Goal: Task Accomplishment & Management: Complete application form

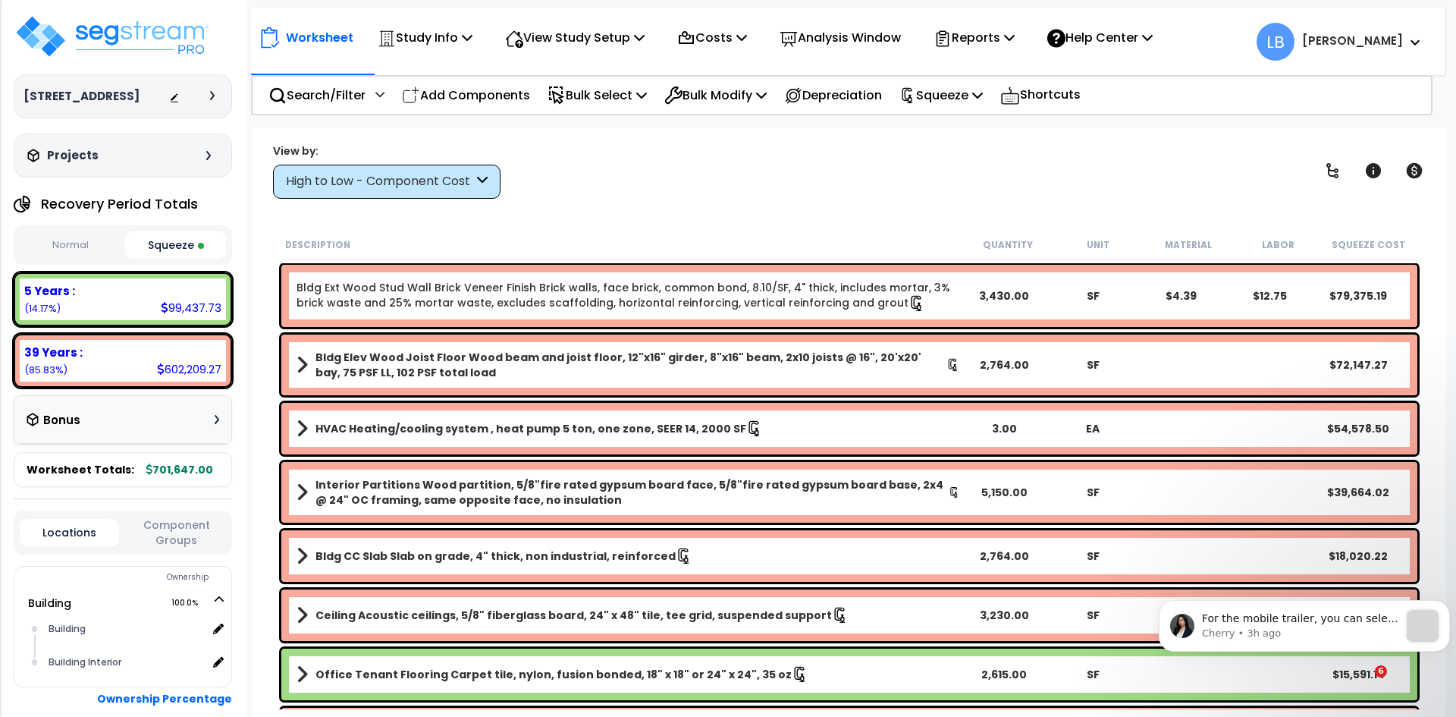
select select "2024"
click at [149, 34] on img at bounding box center [112, 37] width 197 height 46
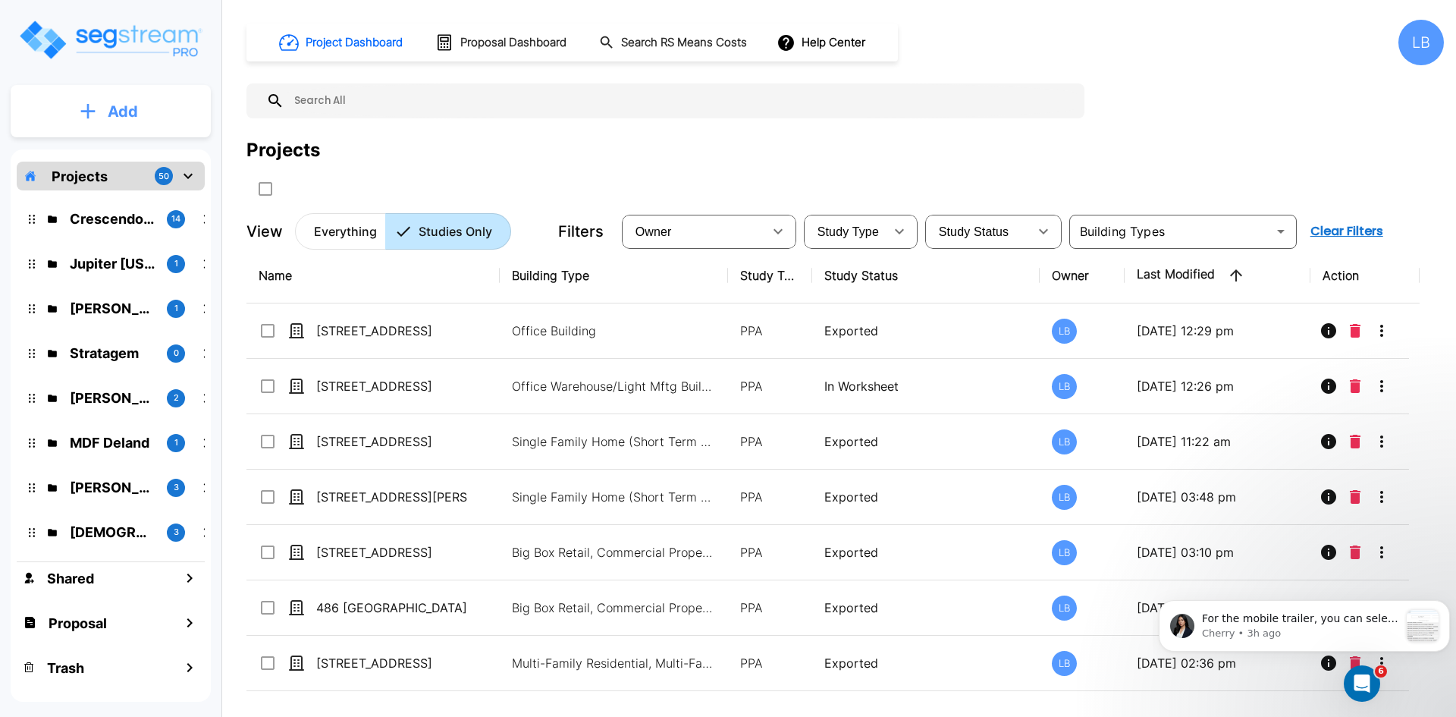
click at [121, 105] on p "Add" at bounding box center [123, 111] width 30 height 23
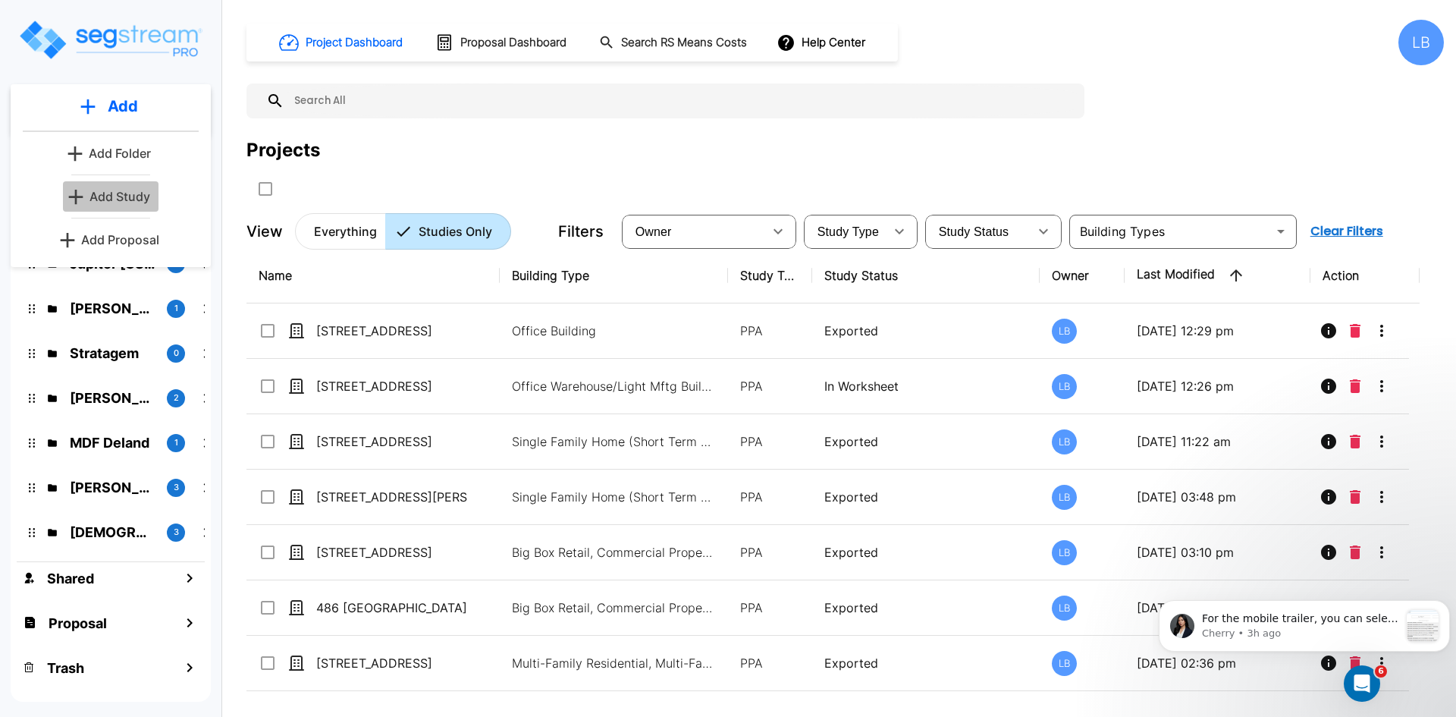
click at [130, 196] on p "Add Study" at bounding box center [120, 196] width 61 height 18
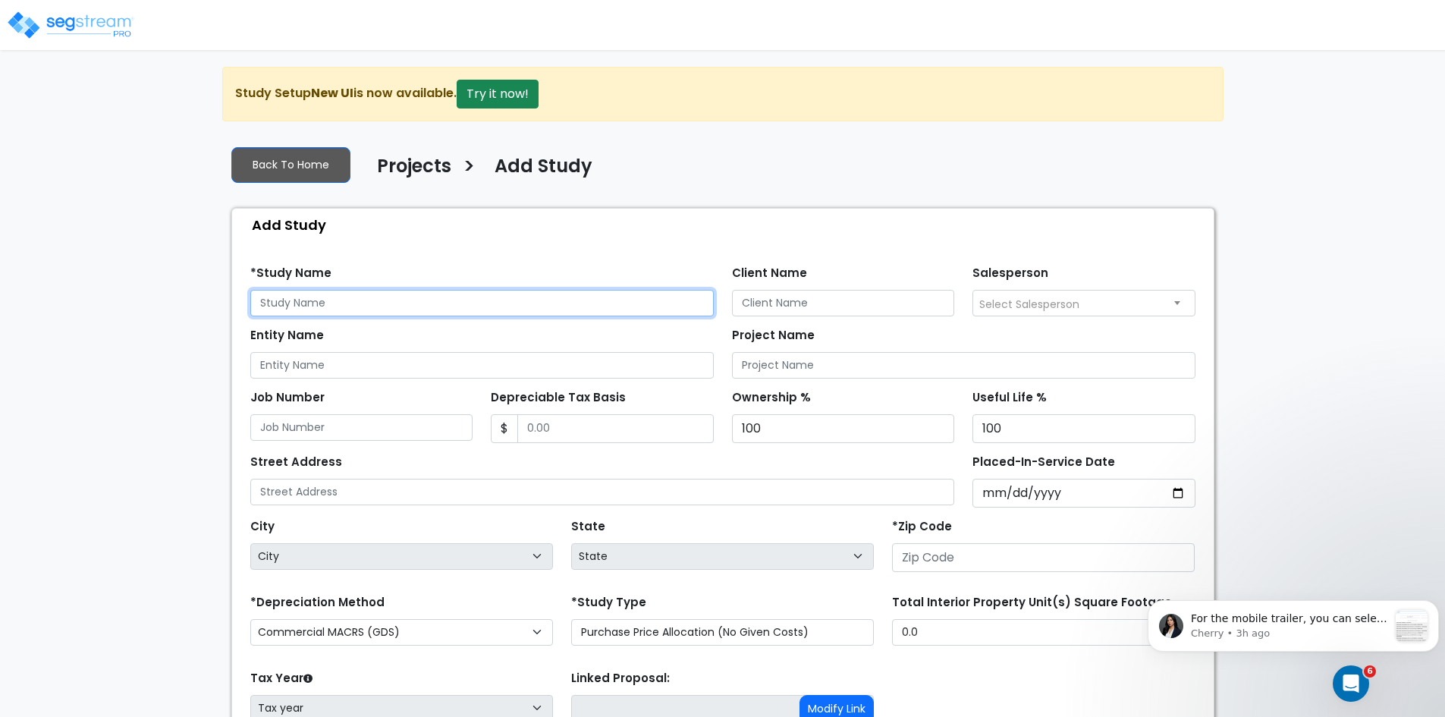
click at [297, 302] on input "text" at bounding box center [481, 303] width 463 height 27
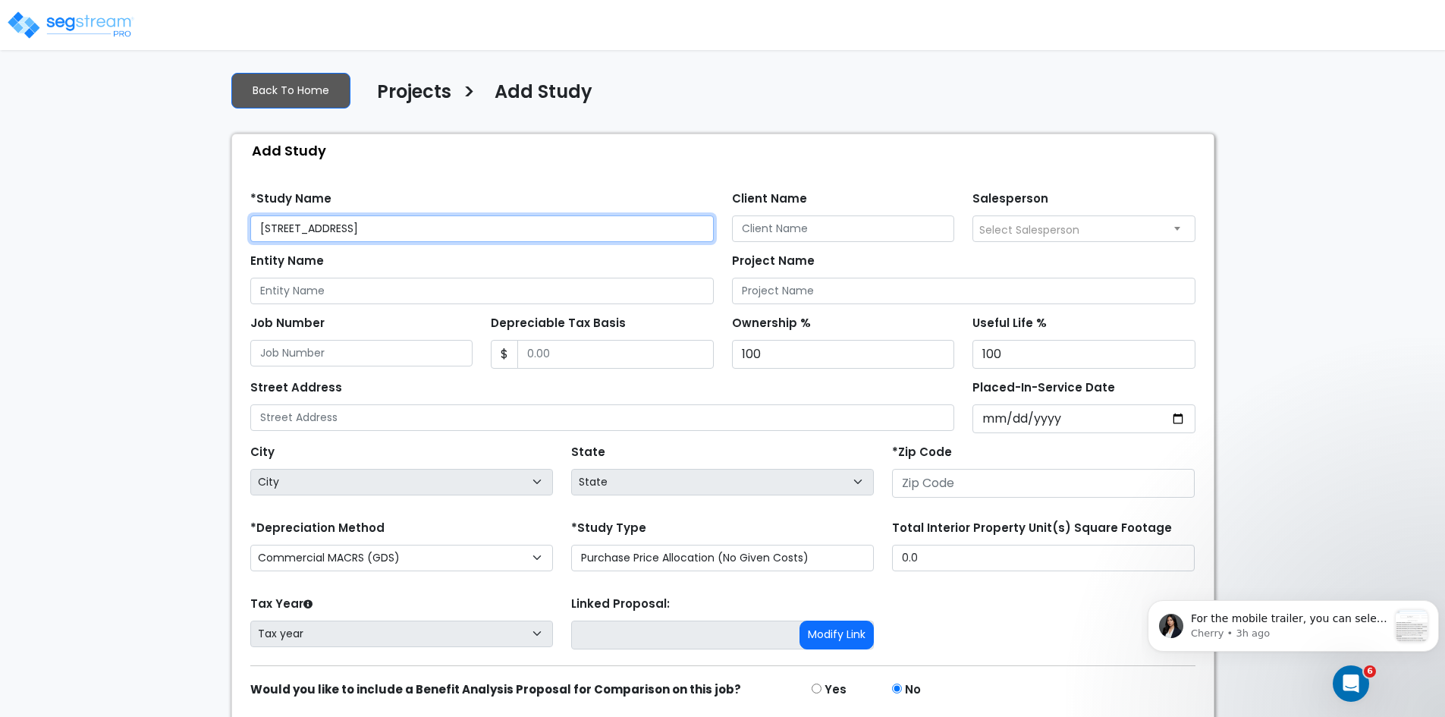
scroll to position [75, 0]
type input "3116 Valley View Ct"
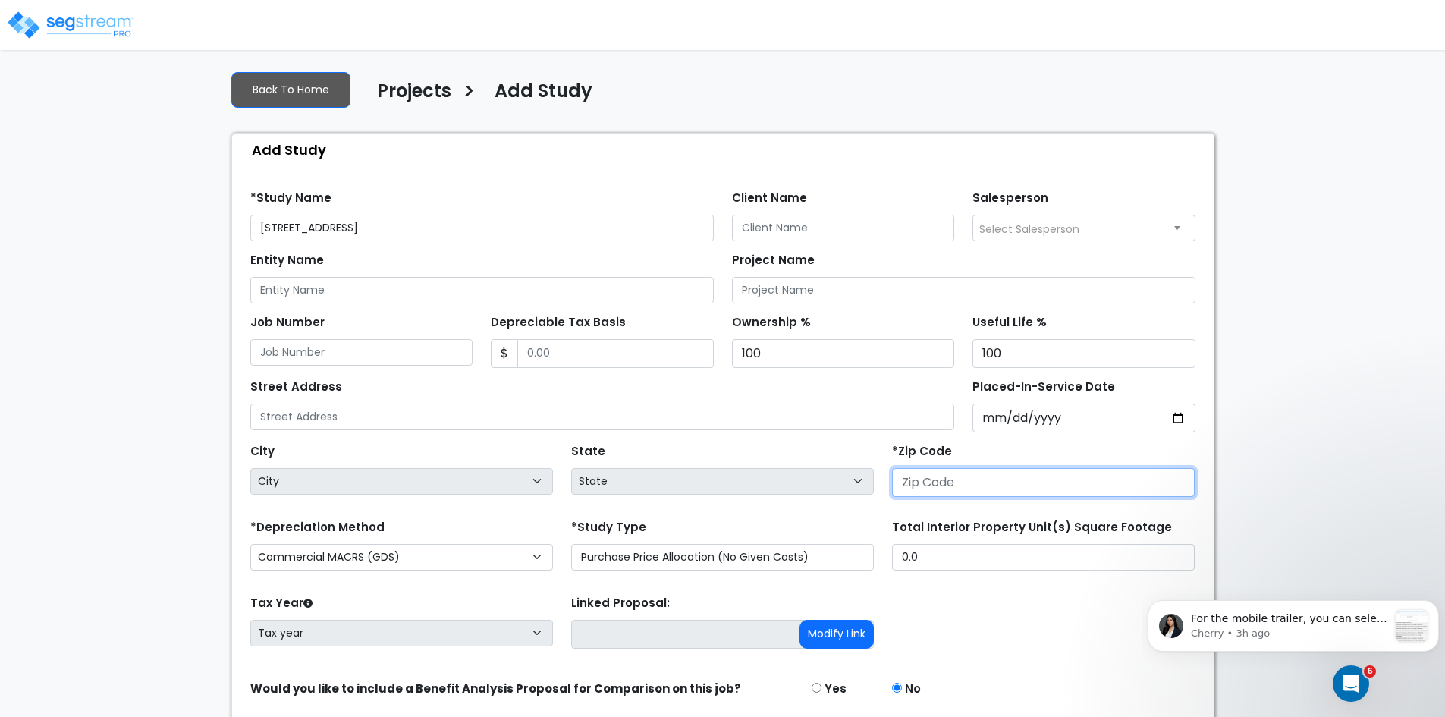
click at [913, 475] on input "number" at bounding box center [1043, 482] width 303 height 29
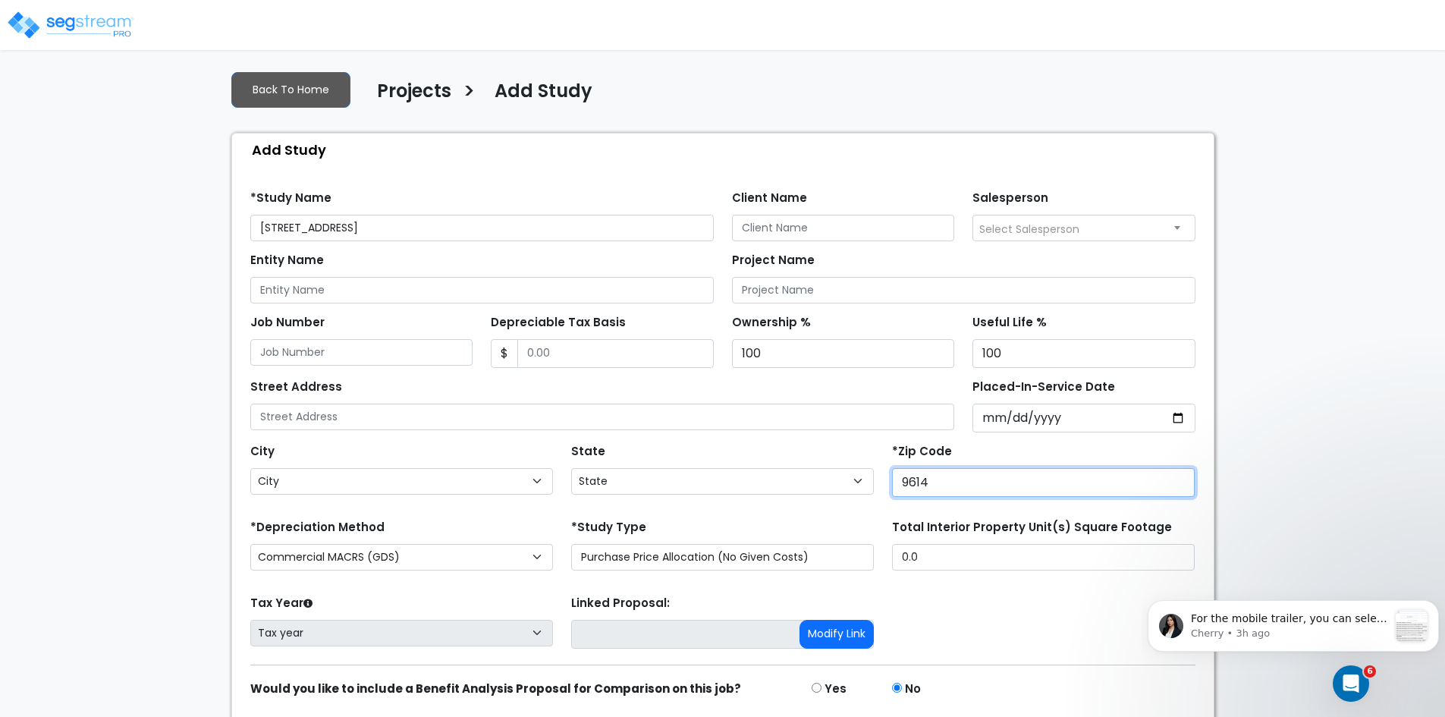
type input "96146"
select select "CA"
type input "96146"
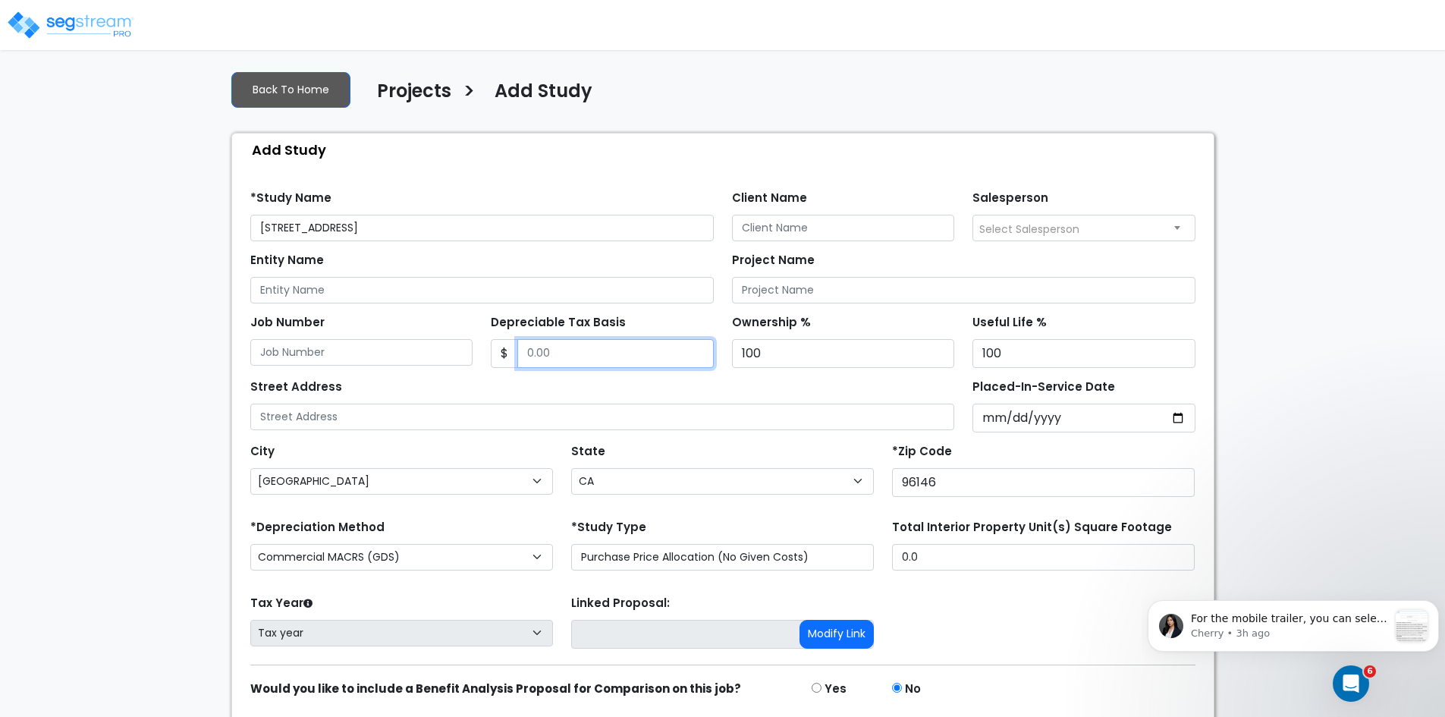
click at [571, 352] on input "Depreciable Tax Basis" at bounding box center [615, 353] width 196 height 29
type input "3"
type input "2,765,391.02"
click at [995, 419] on input "Placed-In-Service Date" at bounding box center [1083, 418] width 223 height 29
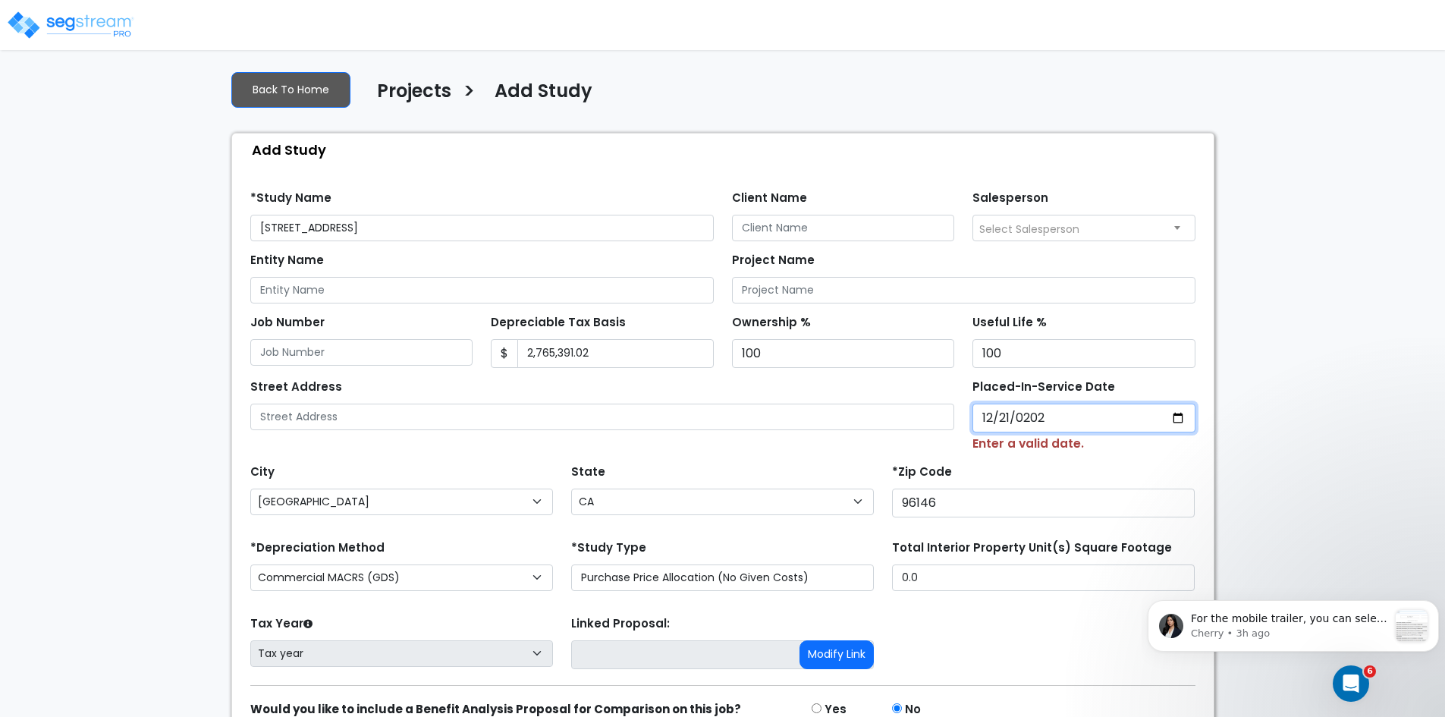
type input "2023-12-21"
select select "2023"
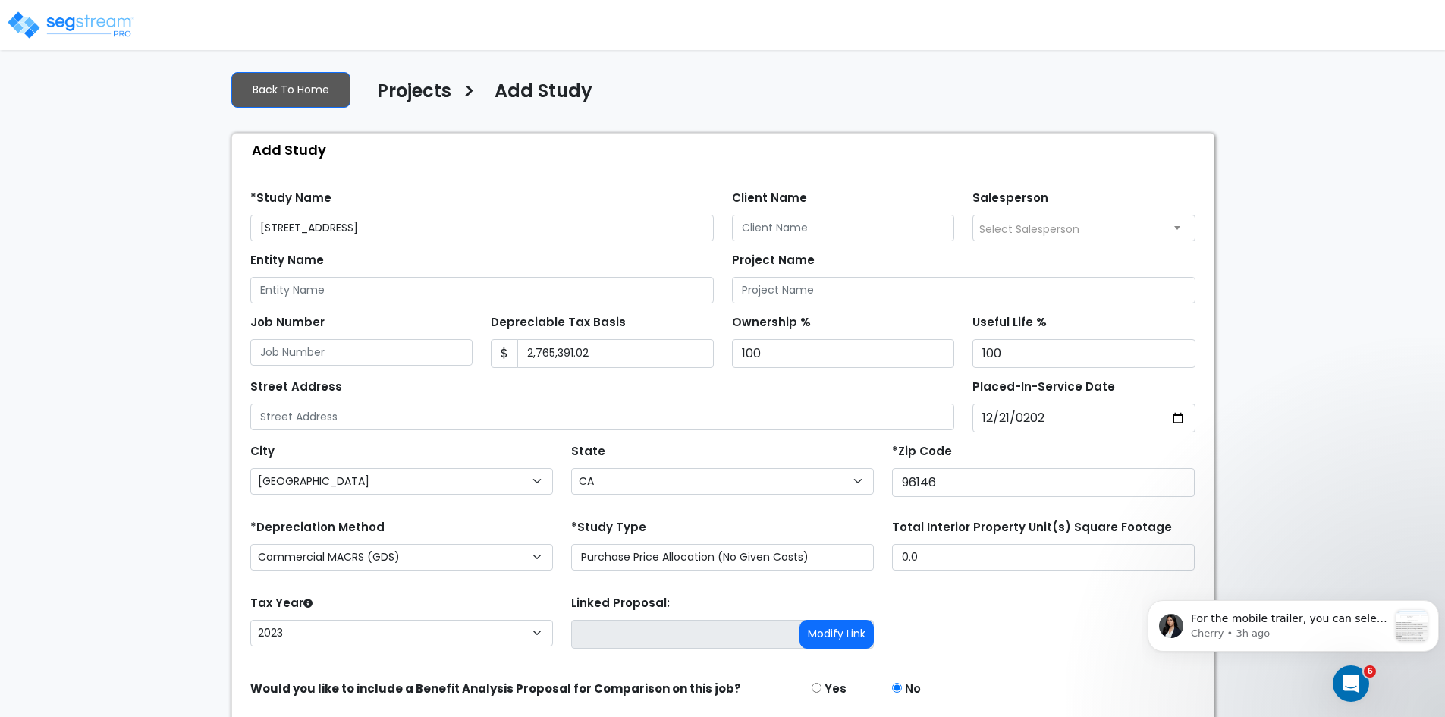
click at [806, 438] on div "City City Acampo Acton Adelanto Adin Agoura Hills Aguanga Ahwahnee Alameda Alam…" at bounding box center [722, 466] width 963 height 68
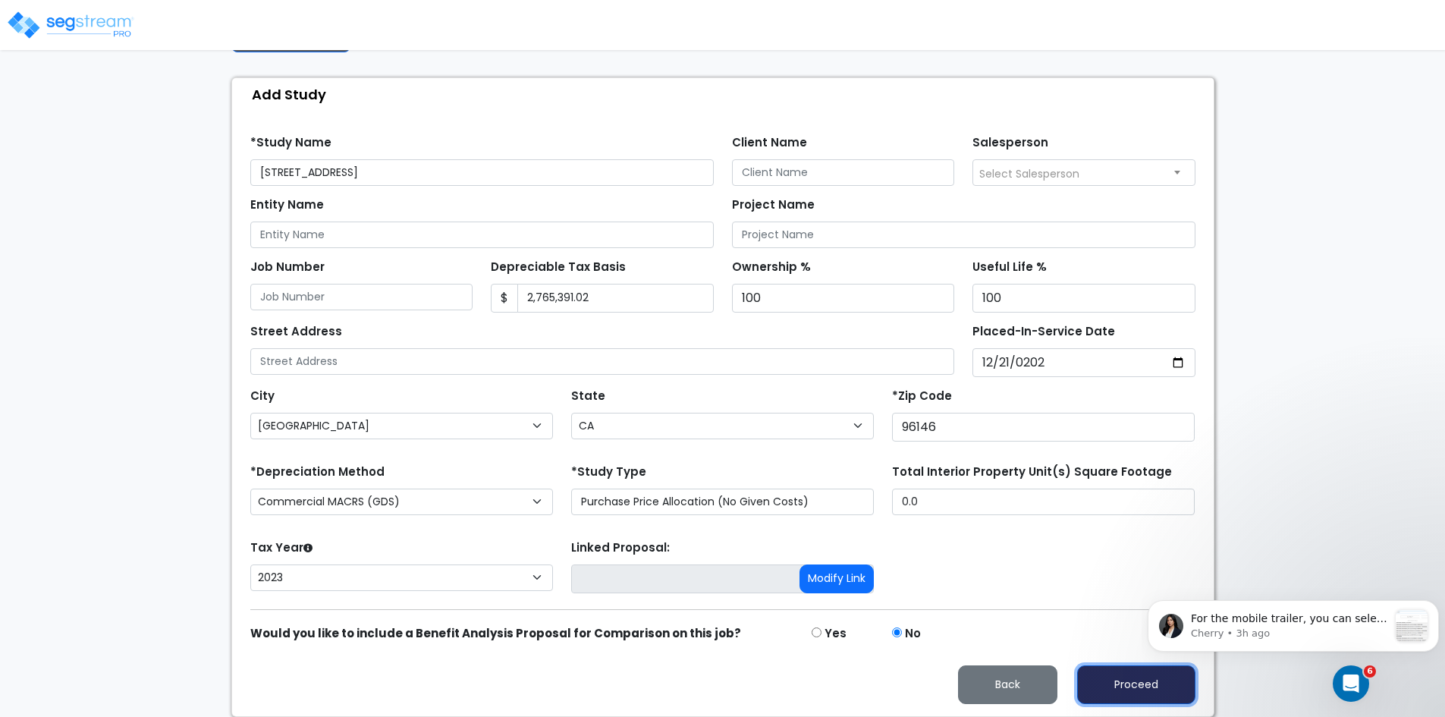
click at [1113, 686] on button "Proceed" at bounding box center [1136, 684] width 118 height 39
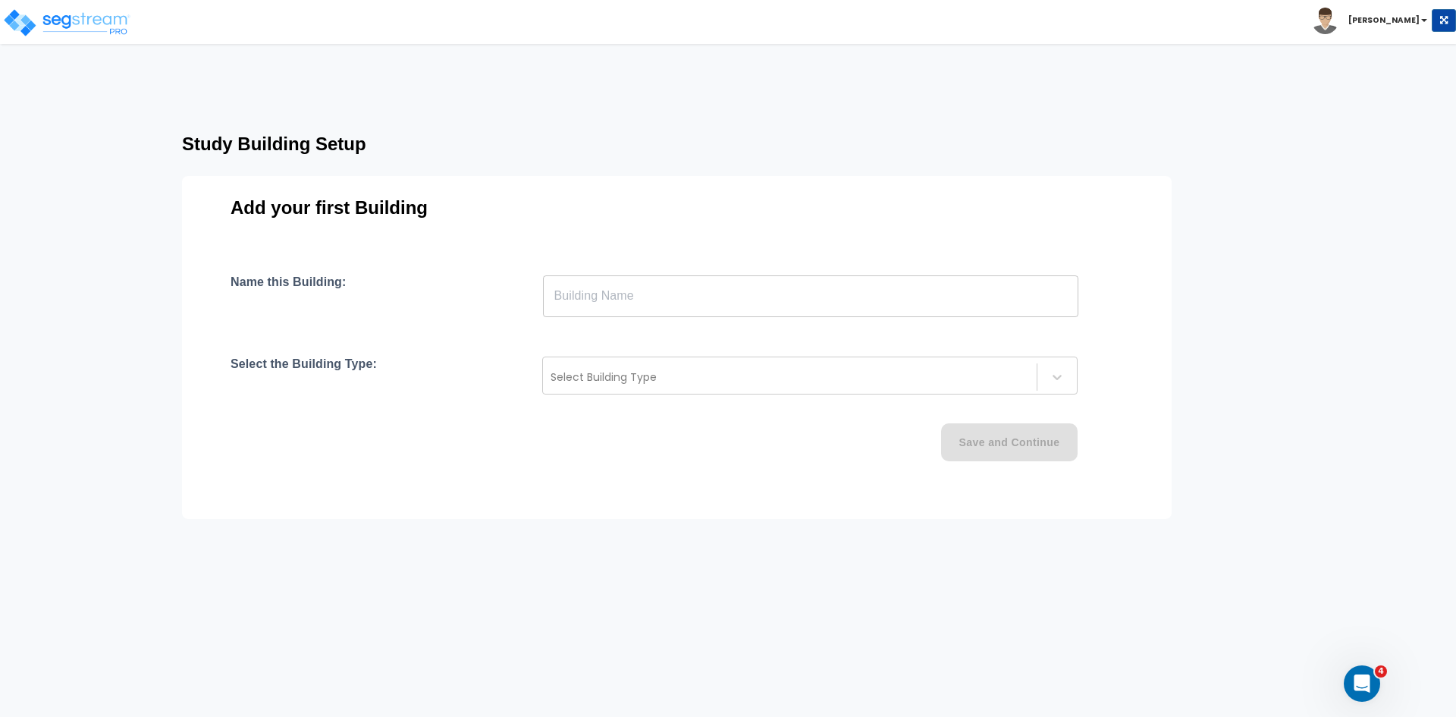
click at [598, 294] on input "text" at bounding box center [810, 296] width 535 height 42
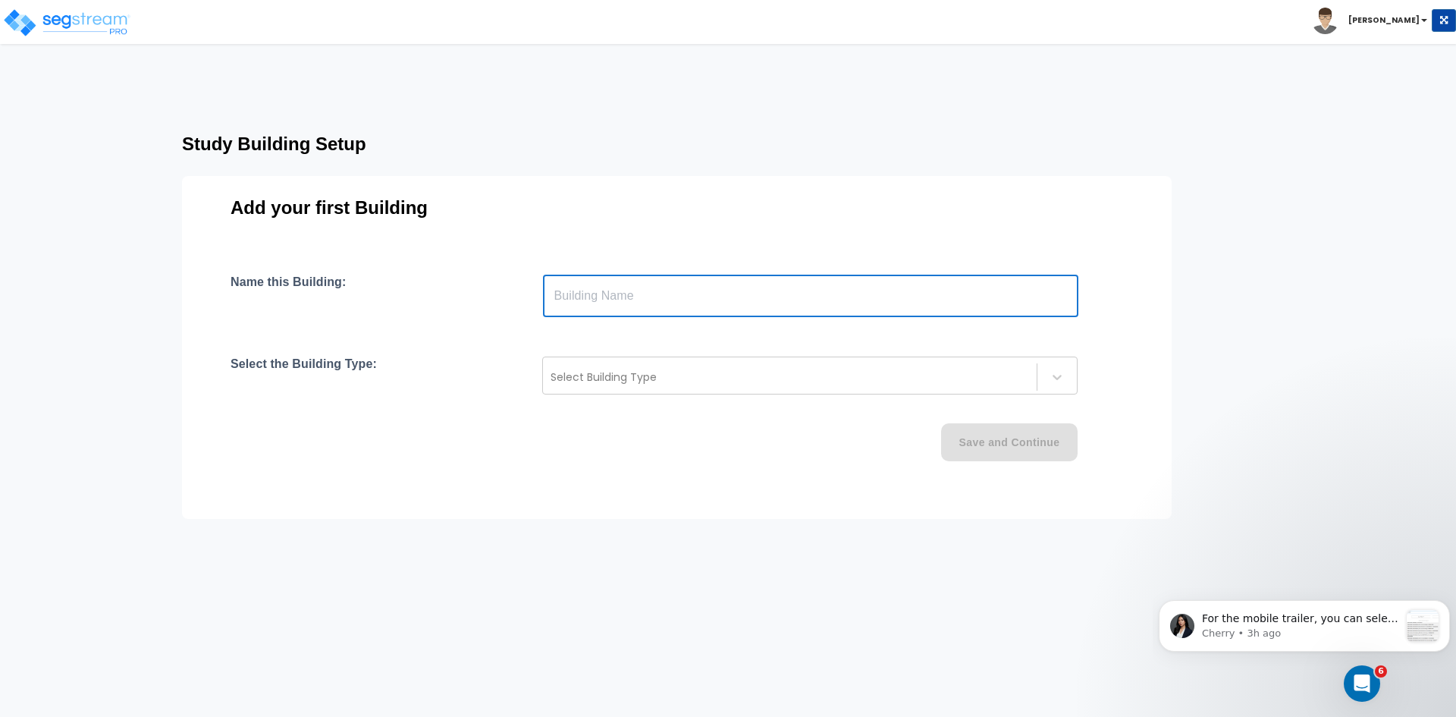
type input "Building"
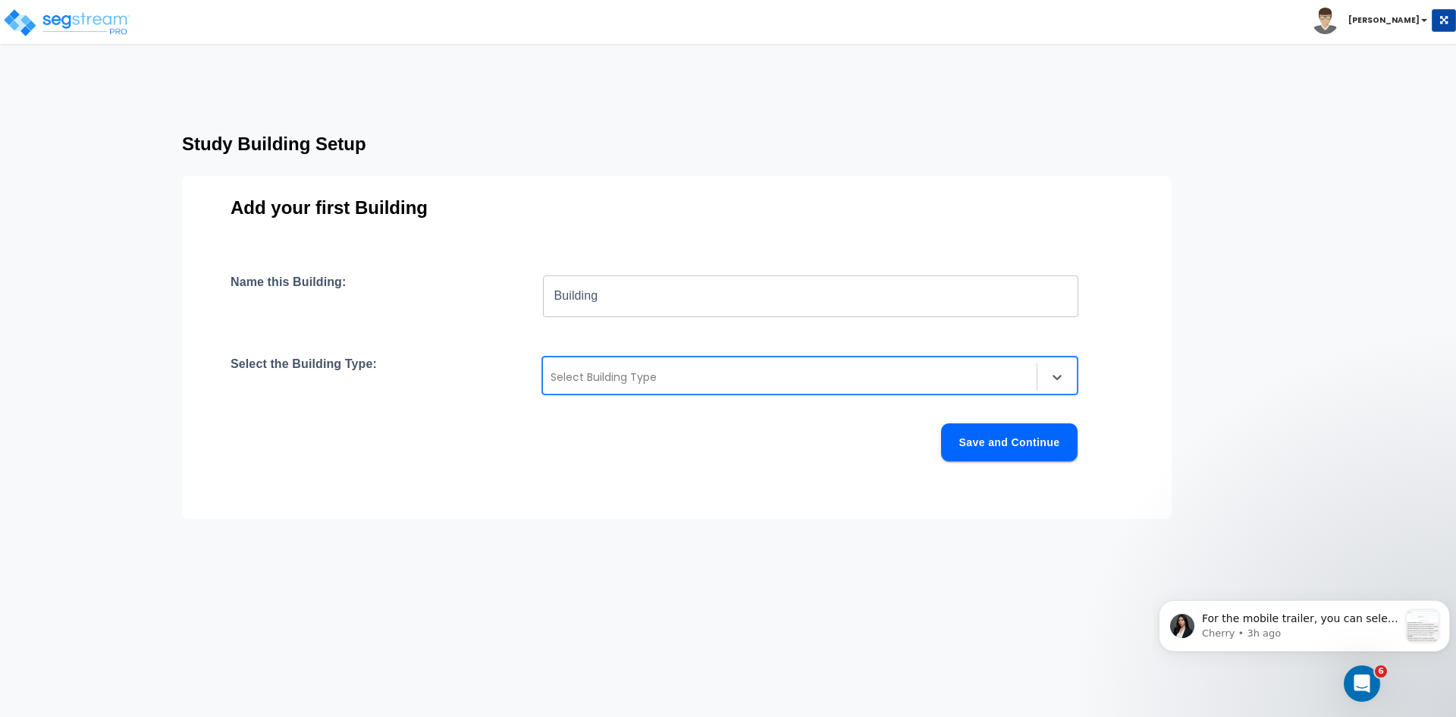
click at [632, 377] on div at bounding box center [790, 377] width 479 height 18
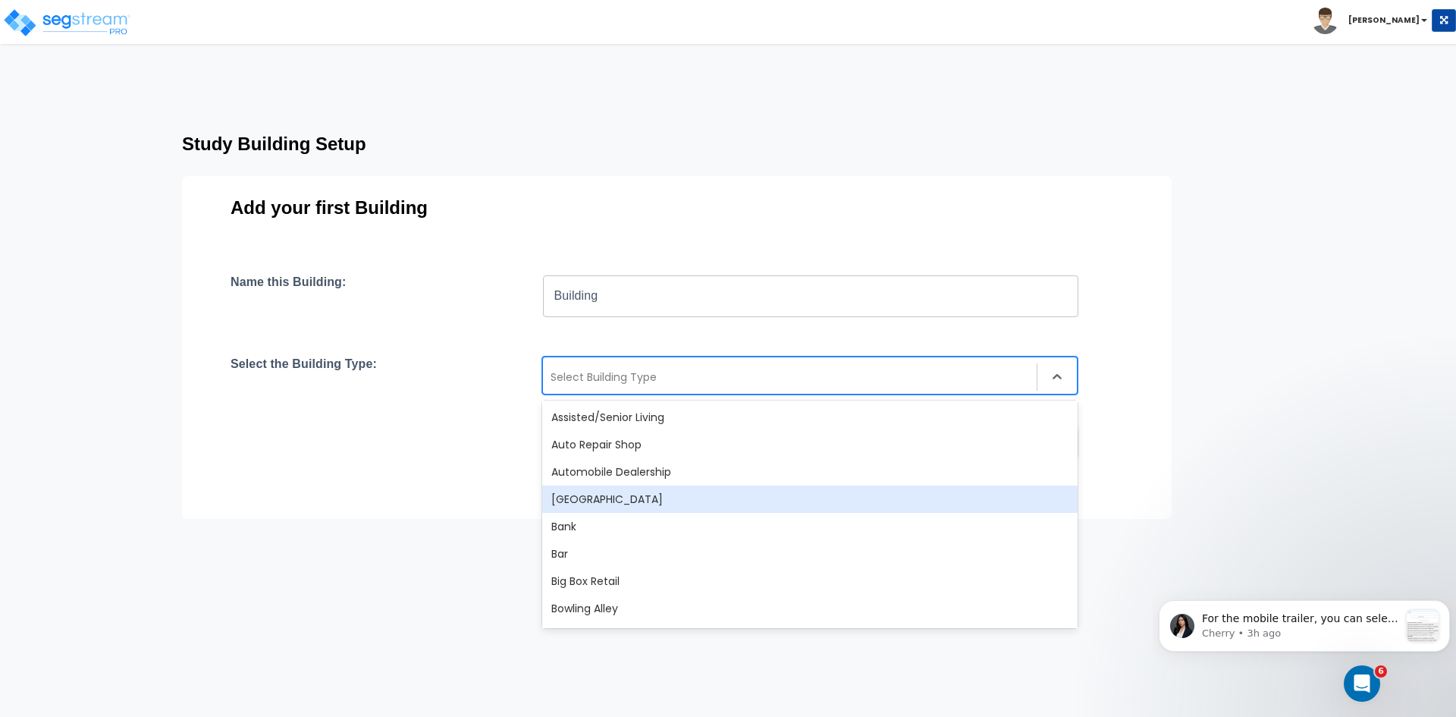
click at [642, 394] on div "56 results available. Use Up and Down to choose options, press Enter to select …" at bounding box center [809, 375] width 535 height 38
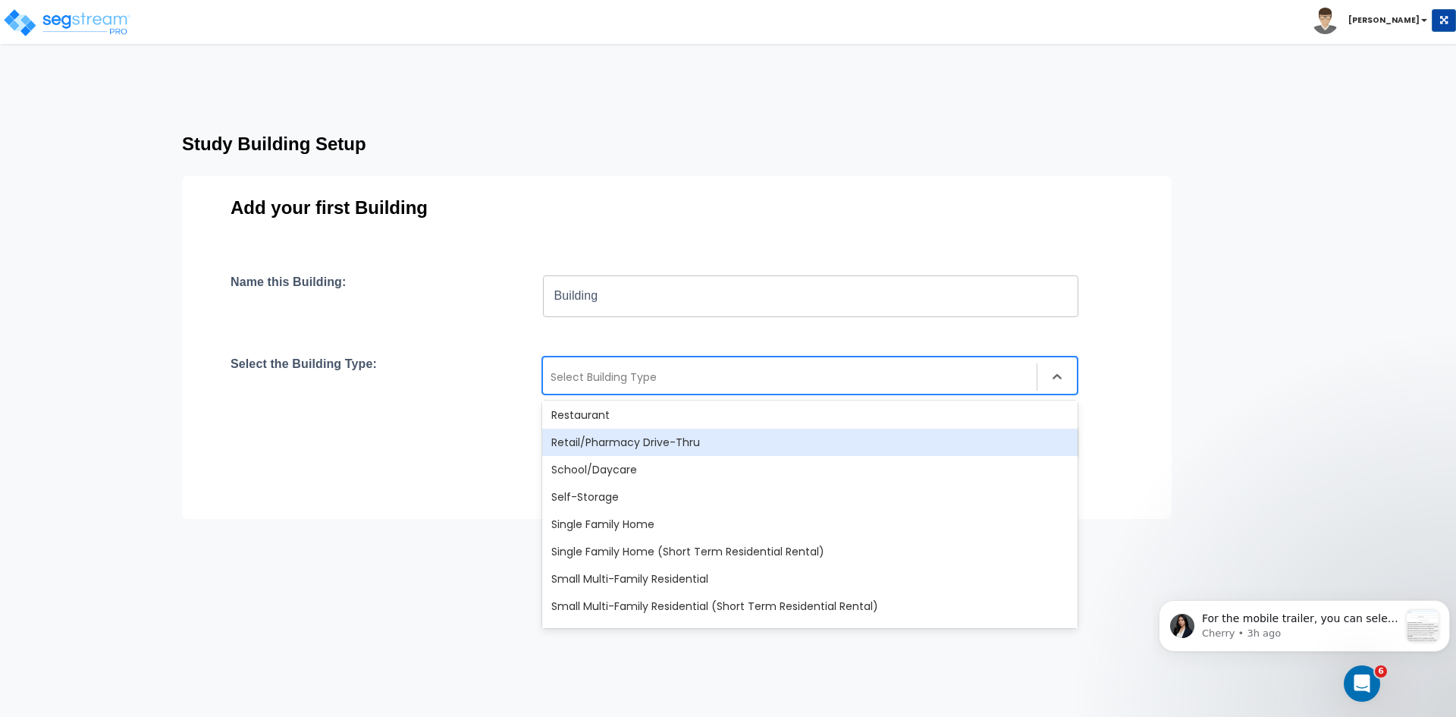
scroll to position [1204, 0]
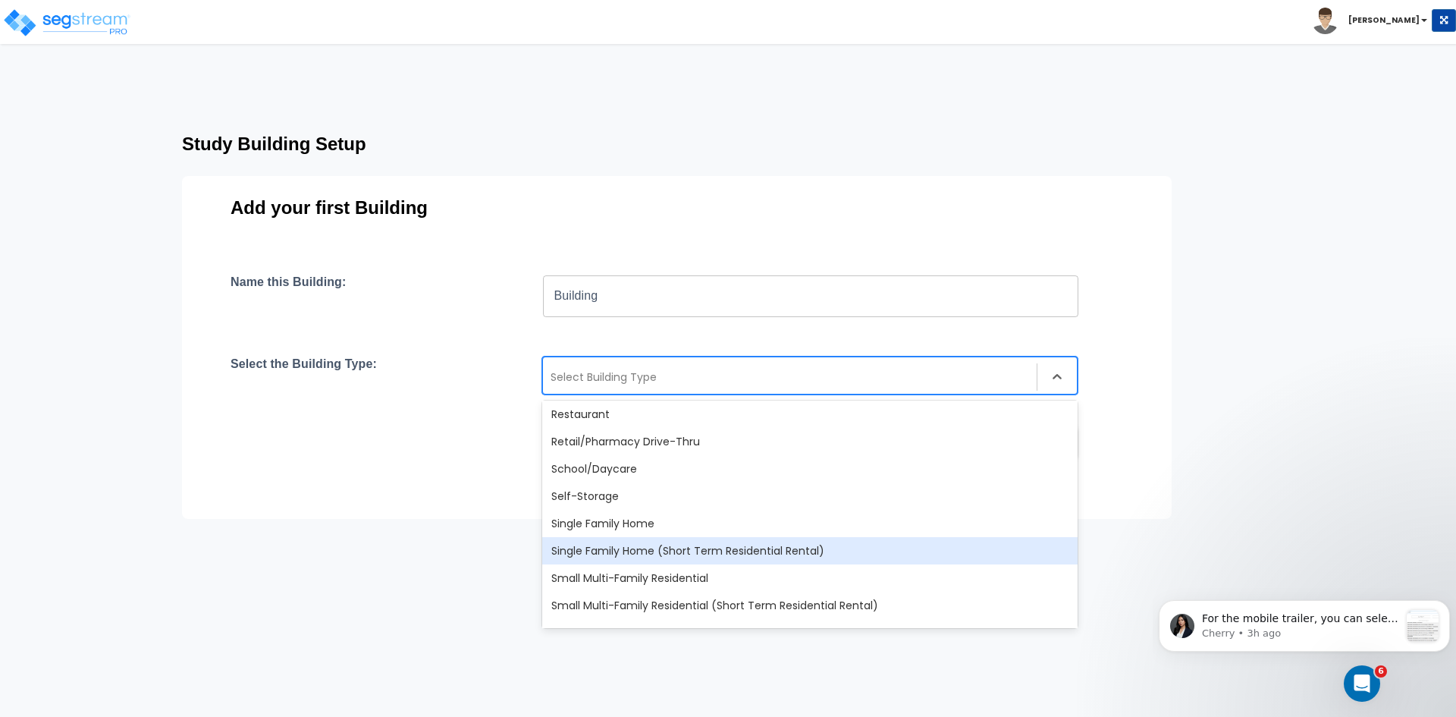
click at [680, 548] on div "Single Family Home (Short Term Residential Rental)" at bounding box center [809, 550] width 535 height 27
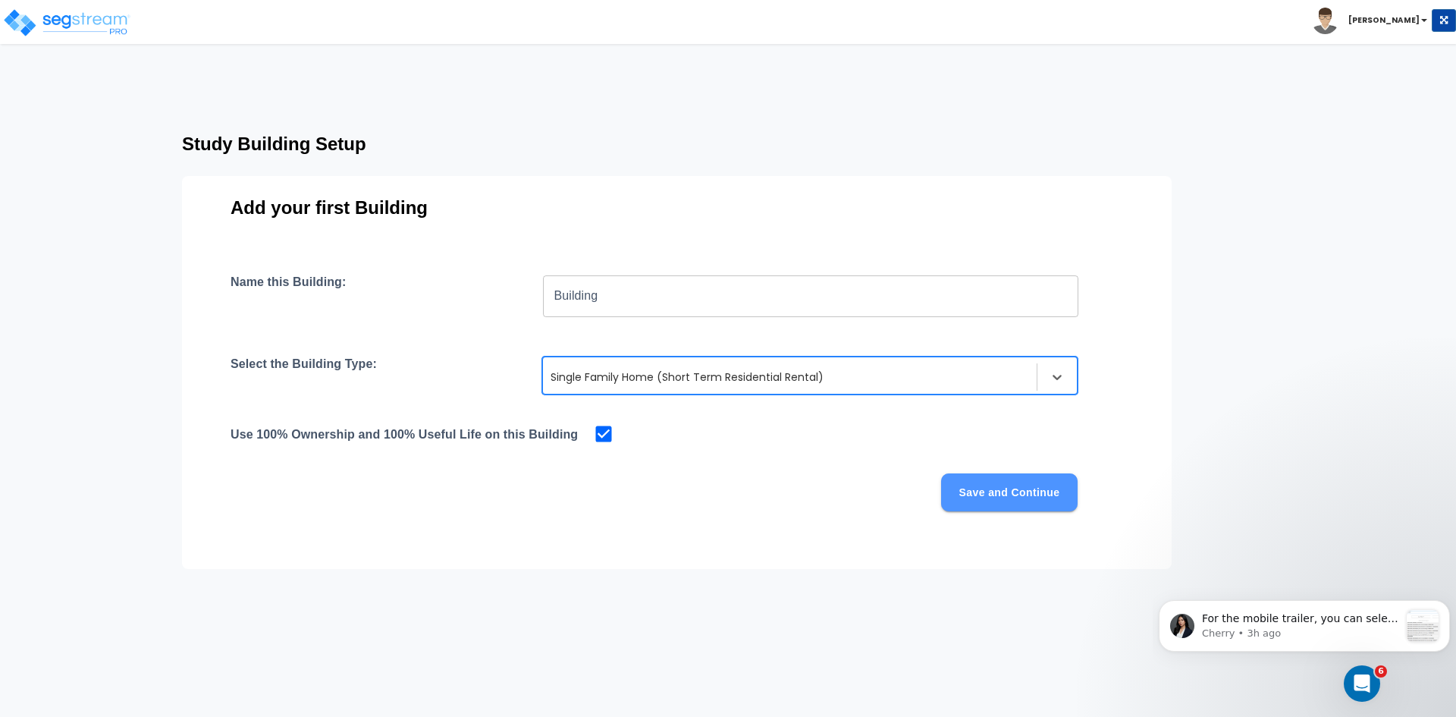
click at [991, 492] on button "Save and Continue" at bounding box center [1009, 492] width 137 height 38
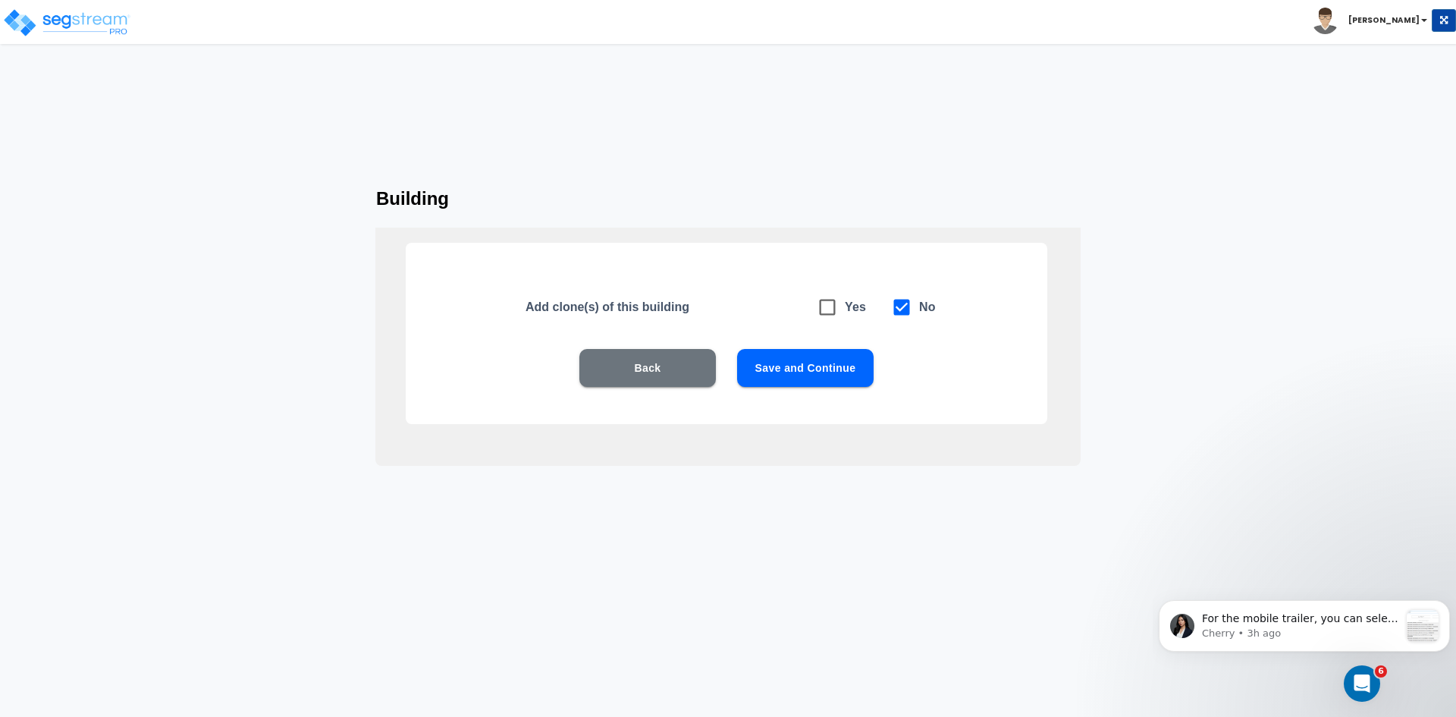
click at [784, 368] on button "Save and Continue" at bounding box center [805, 368] width 137 height 38
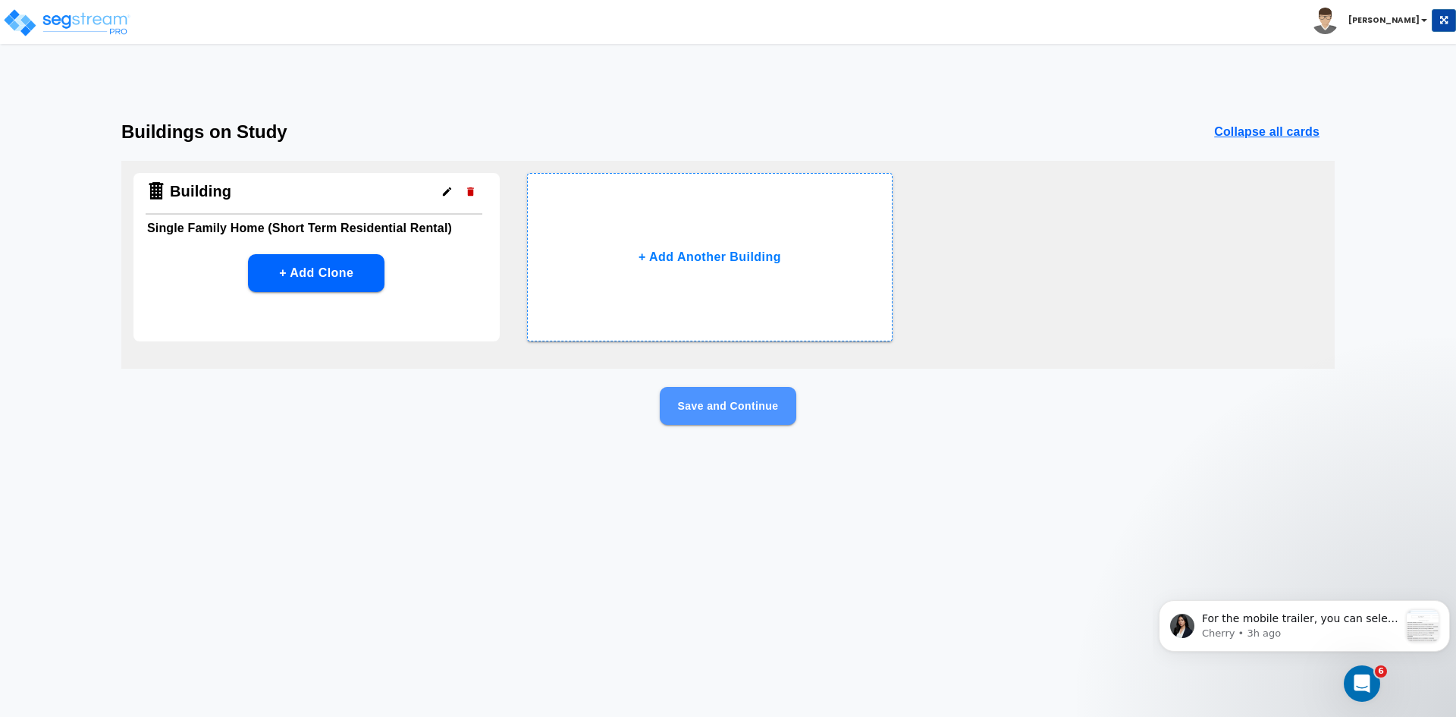
click at [729, 398] on button "Save and Continue" at bounding box center [728, 406] width 137 height 38
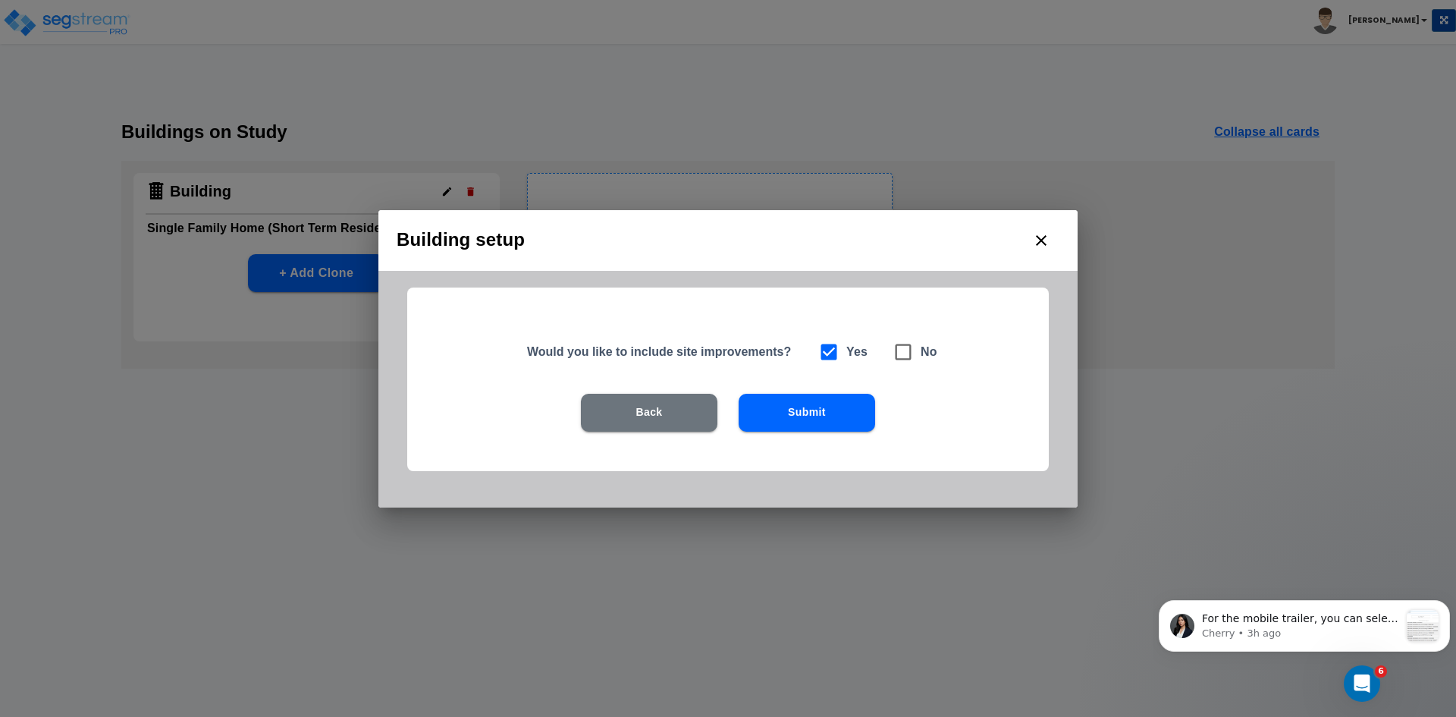
click at [785, 406] on button "Submit" at bounding box center [807, 413] width 137 height 38
